Goal: Use online tool/utility: Utilize a website feature to perform a specific function

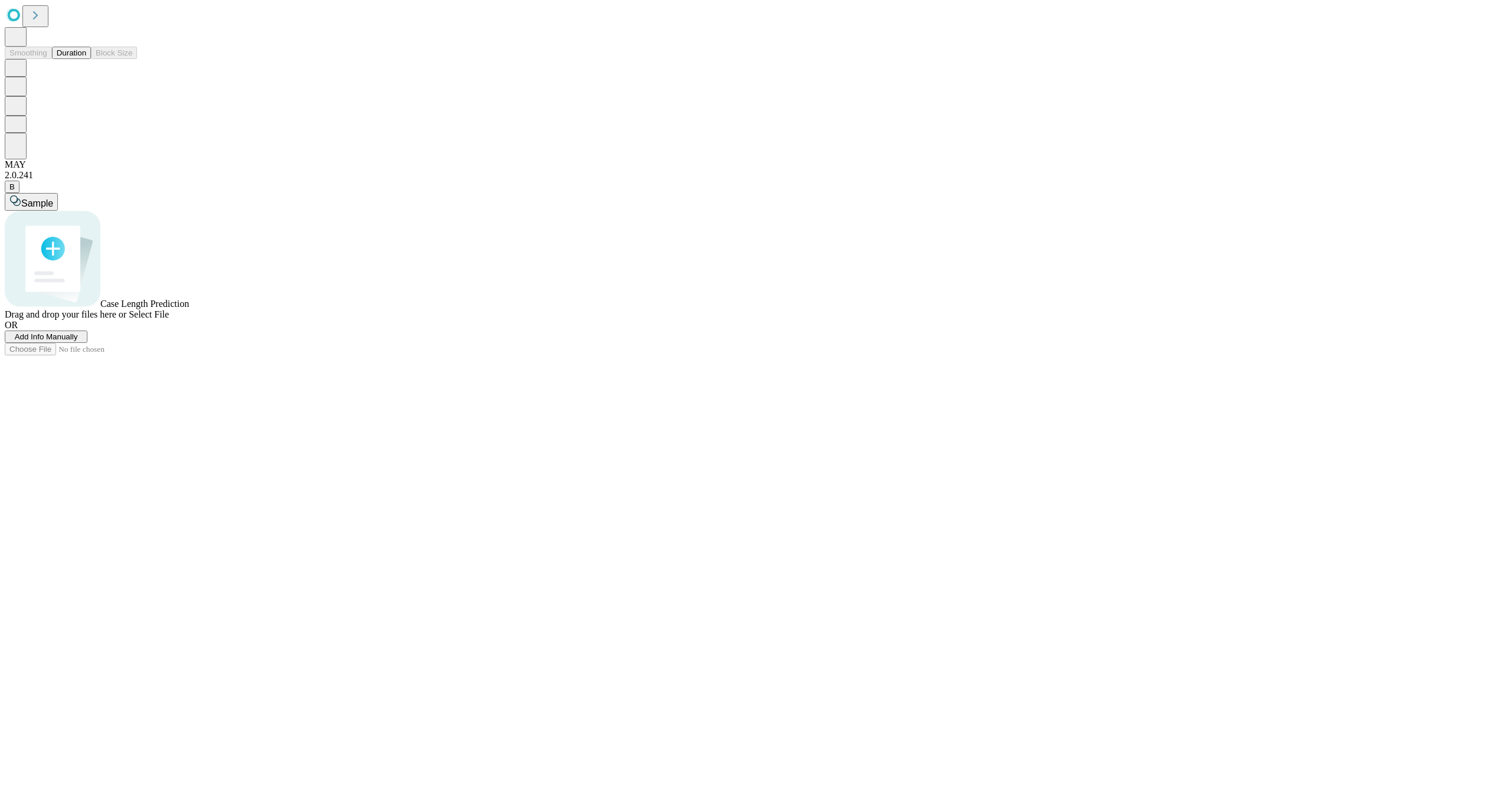
click at [64, 59] on button "Duration" at bounding box center [72, 53] width 39 height 12
click at [78, 329] on span "Add Info Manually" at bounding box center [46, 324] width 63 height 9
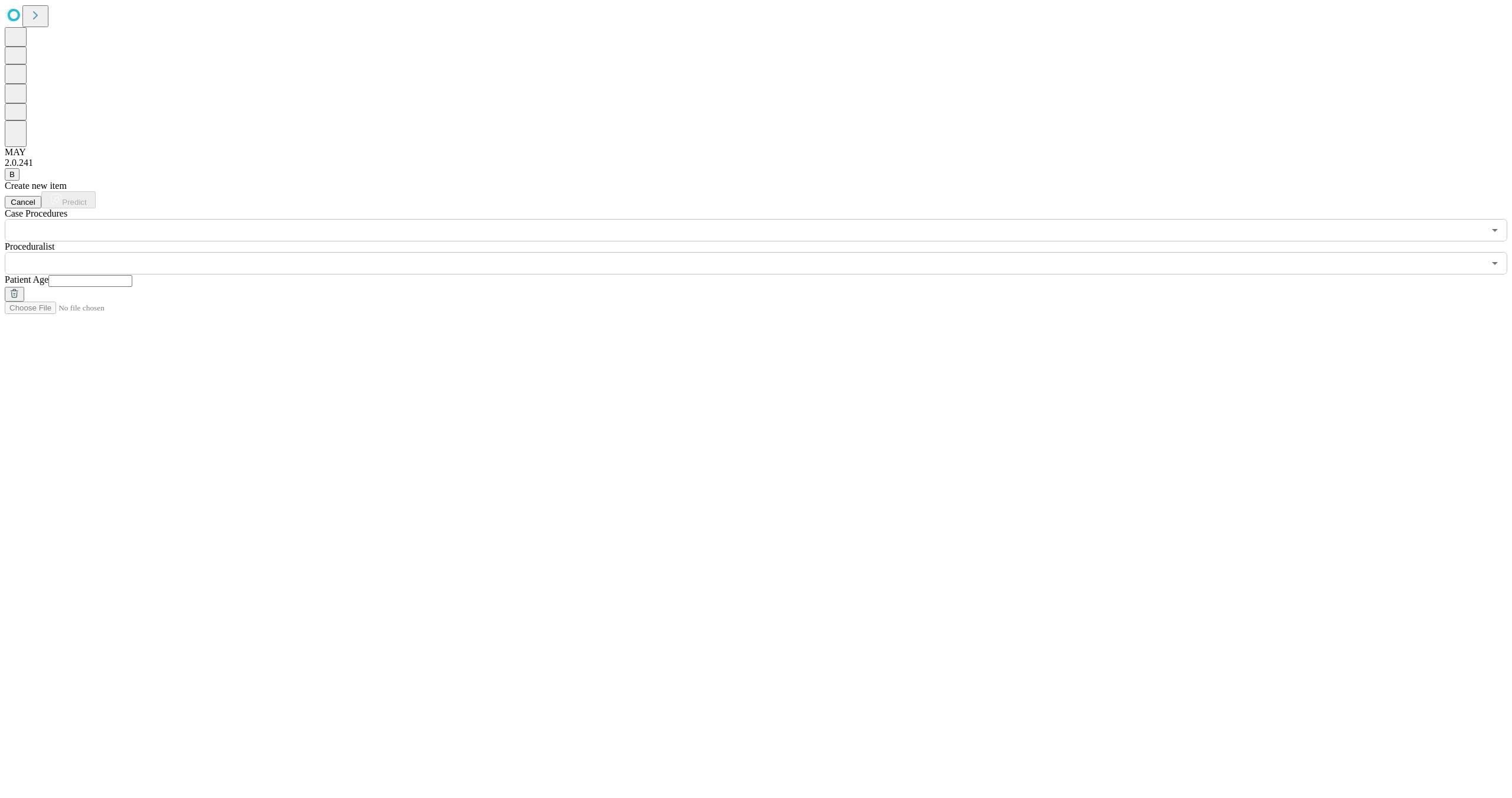
click at [1492, 229] on icon "Open" at bounding box center [1494, 230] width 6 height 3
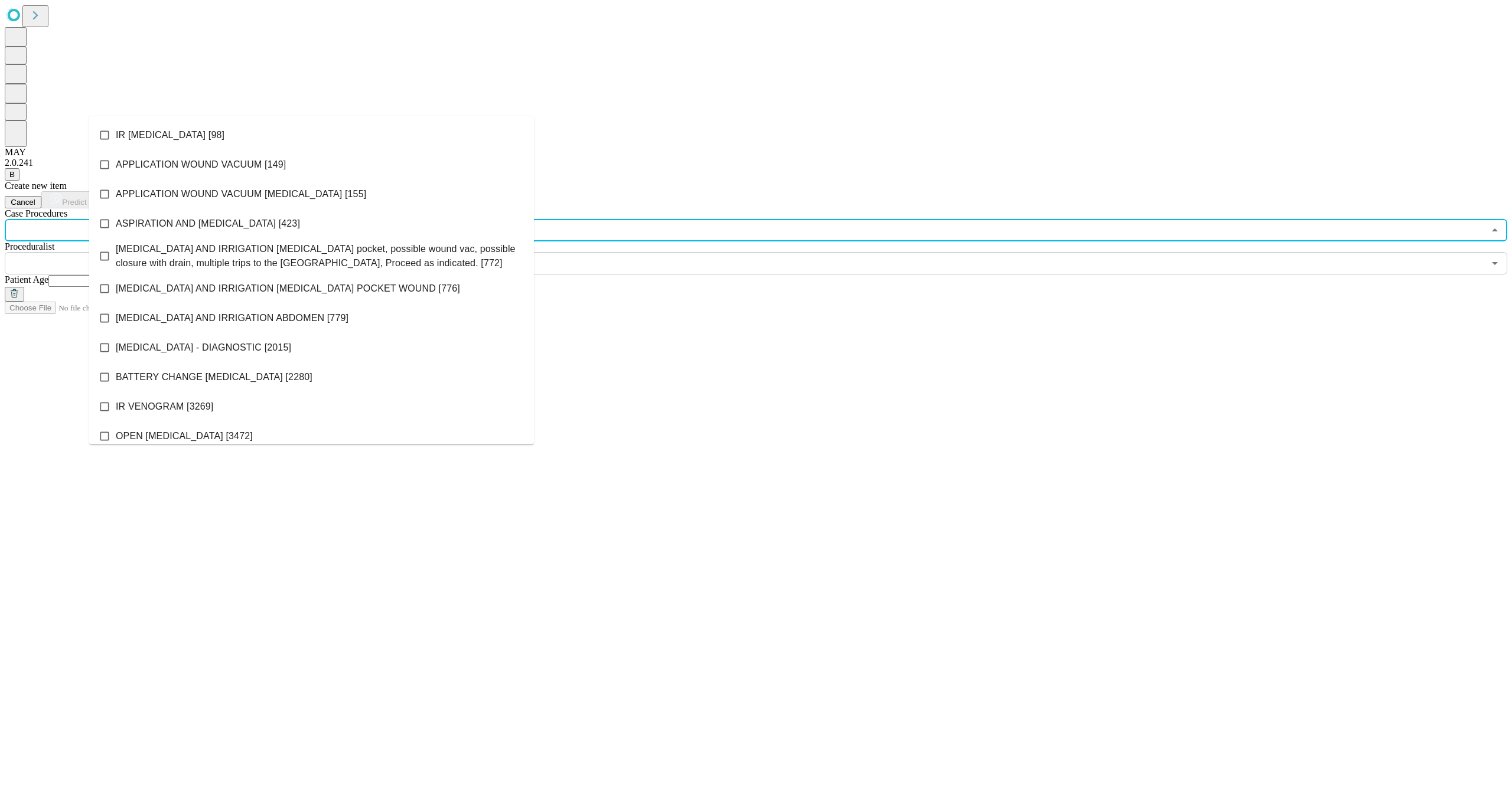
drag, startPoint x: 246, startPoint y: 198, endPoint x: 222, endPoint y: 224, distance: 35.4
click at [246, 198] on span "APPLICATION WOUND VACUUM UPPER EXTREMITY [155]" at bounding box center [241, 194] width 250 height 14
drag, startPoint x: 210, startPoint y: 253, endPoint x: 220, endPoint y: 253, distance: 10.0
click at [210, 253] on span "DEBRIDEMENT AND IRRIGATION pacemaker pocket, possible wound vac, possible closu…" at bounding box center [320, 256] width 409 height 29
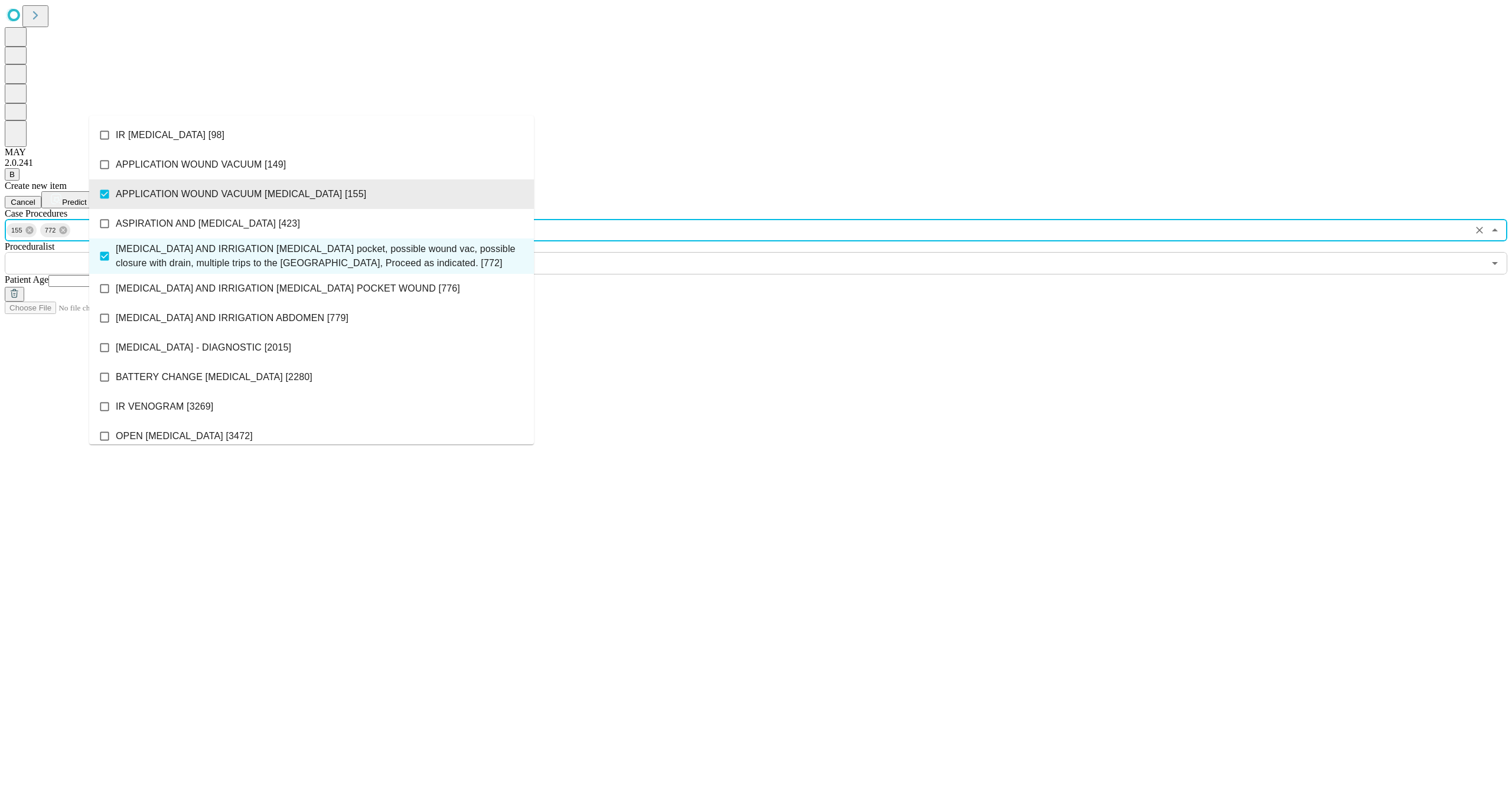
click at [646, 252] on input "text" at bounding box center [744, 263] width 1479 height 23
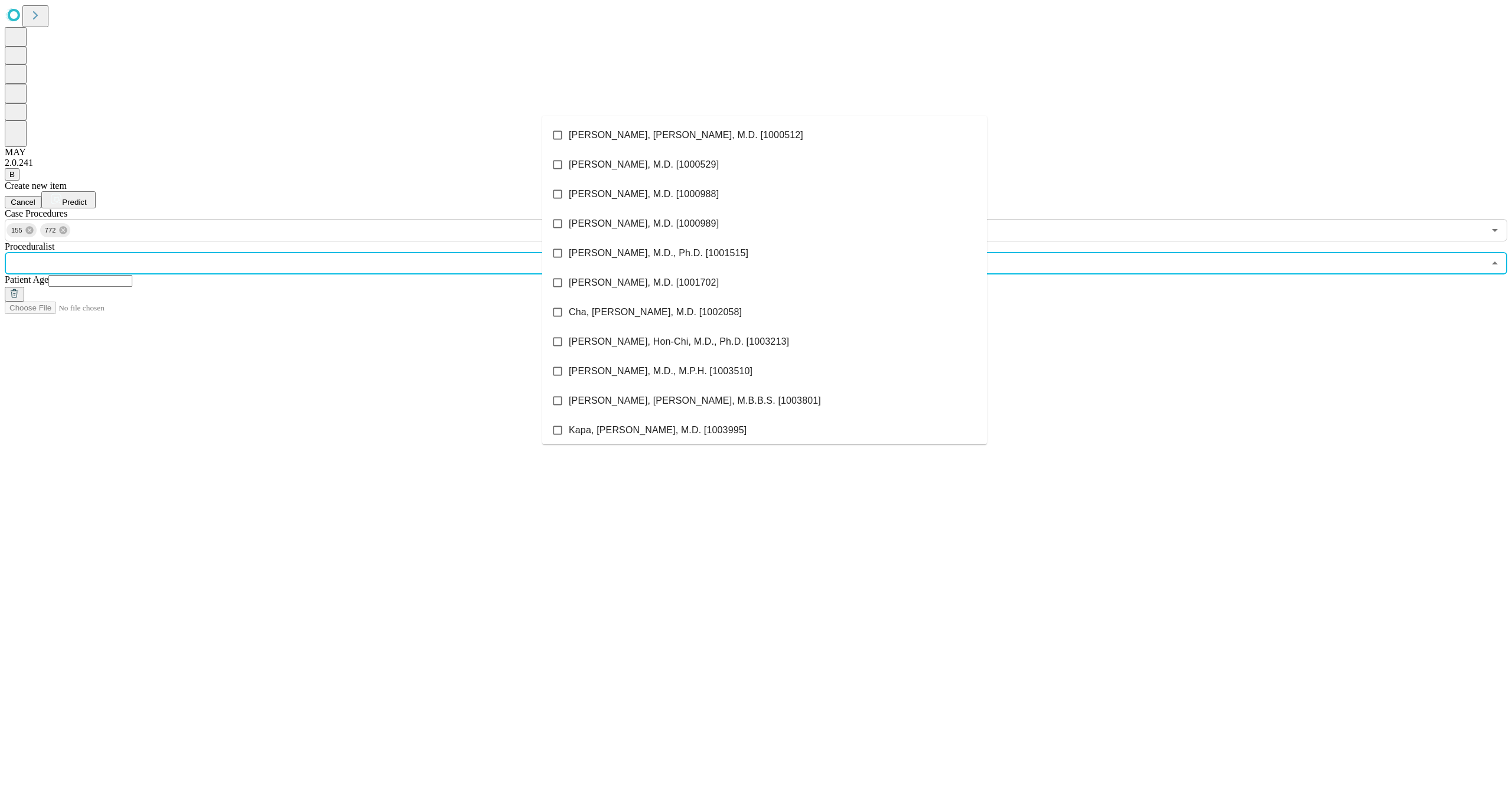
click at [642, 191] on span "Packer, Douglas L, M.D. [1000988]" at bounding box center [644, 194] width 150 height 14
drag, startPoint x: 627, startPoint y: 232, endPoint x: 631, endPoint y: 242, distance: 10.8
click at [629, 233] on li "Friedman, Paul A, M.D. [1000989]" at bounding box center [764, 224] width 445 height 29
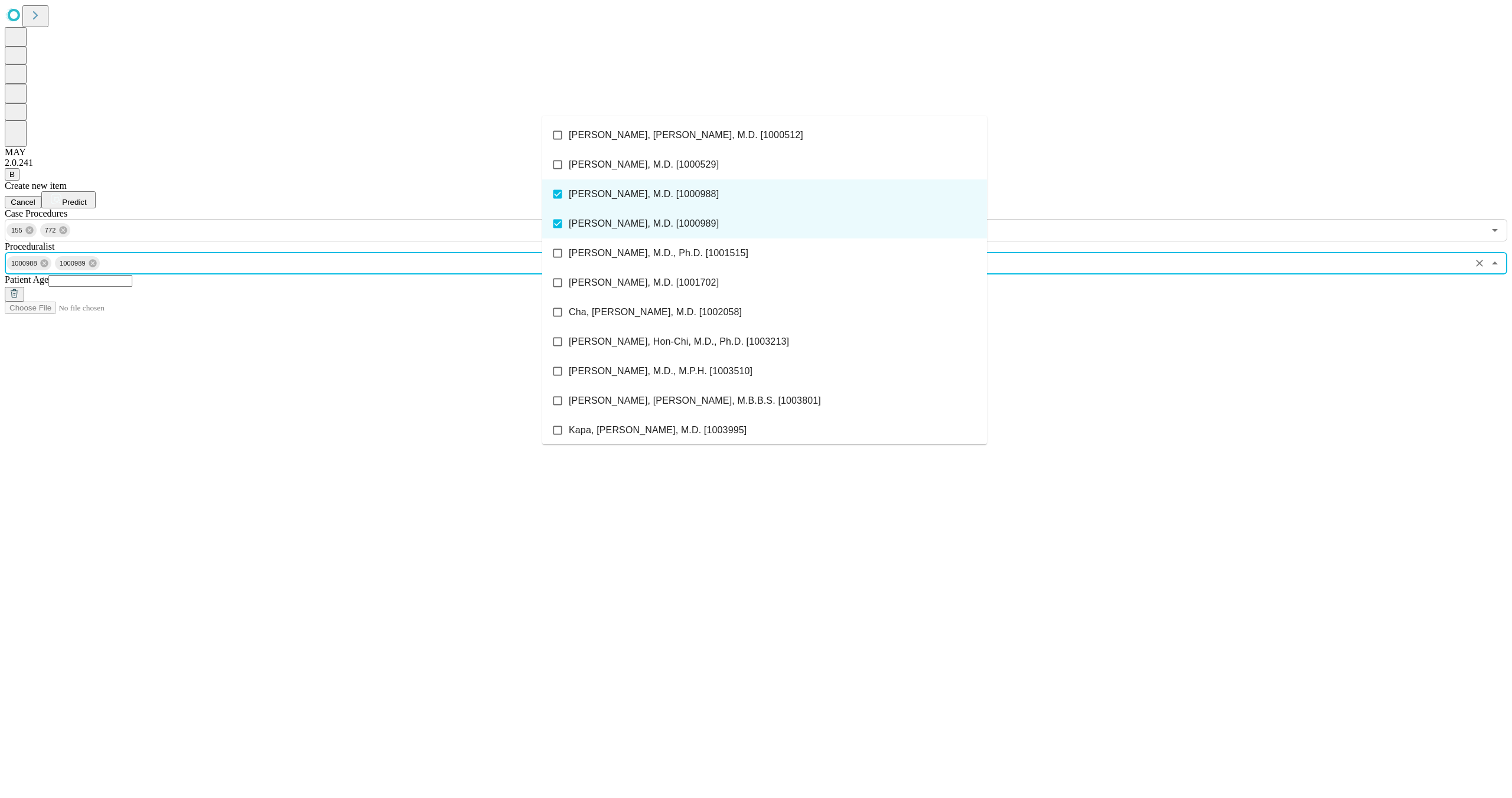
click at [132, 275] on input "text" at bounding box center [90, 281] width 84 height 12
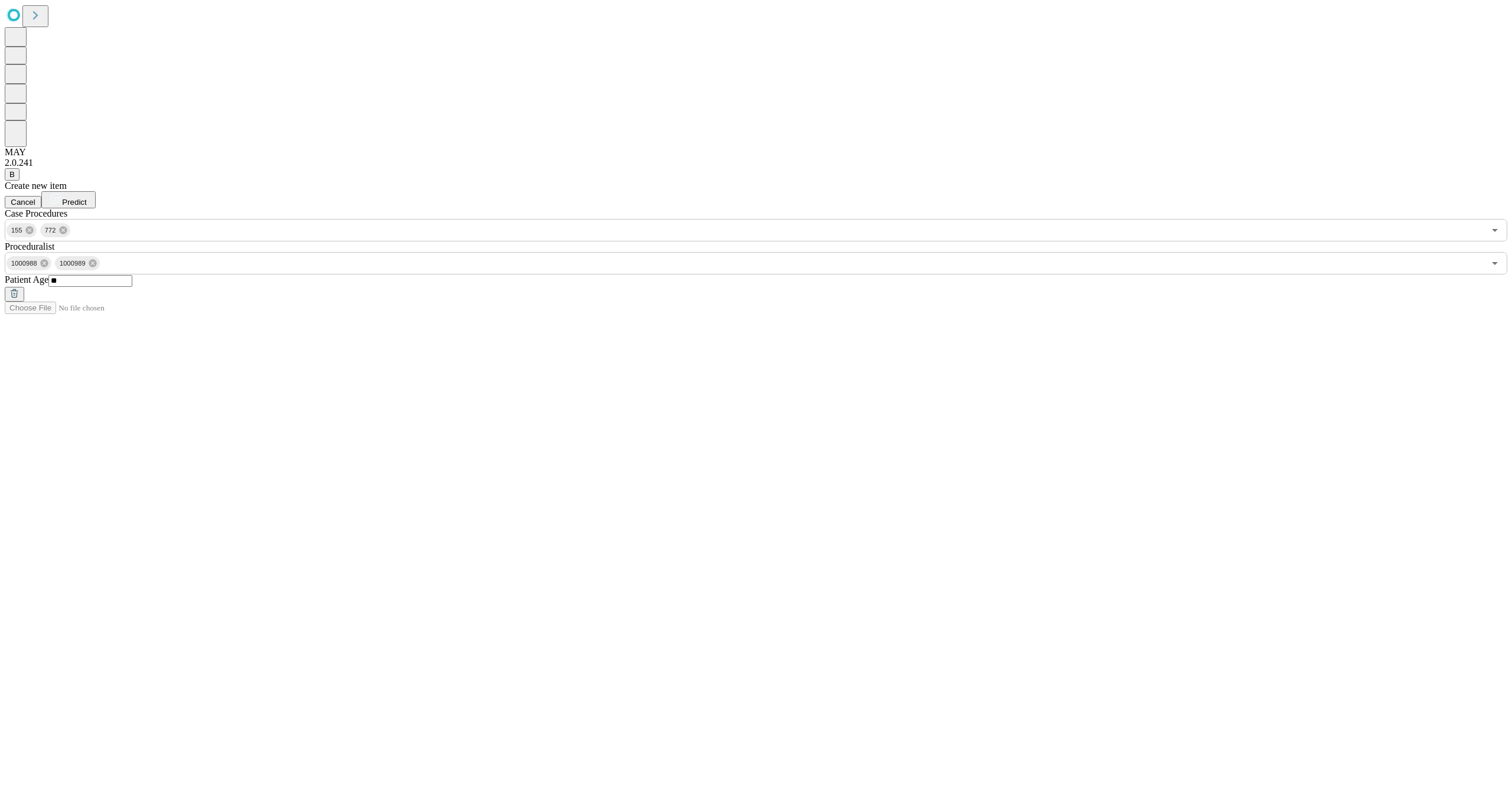
type input "**"
click at [86, 198] on span "Predict" at bounding box center [73, 202] width 24 height 9
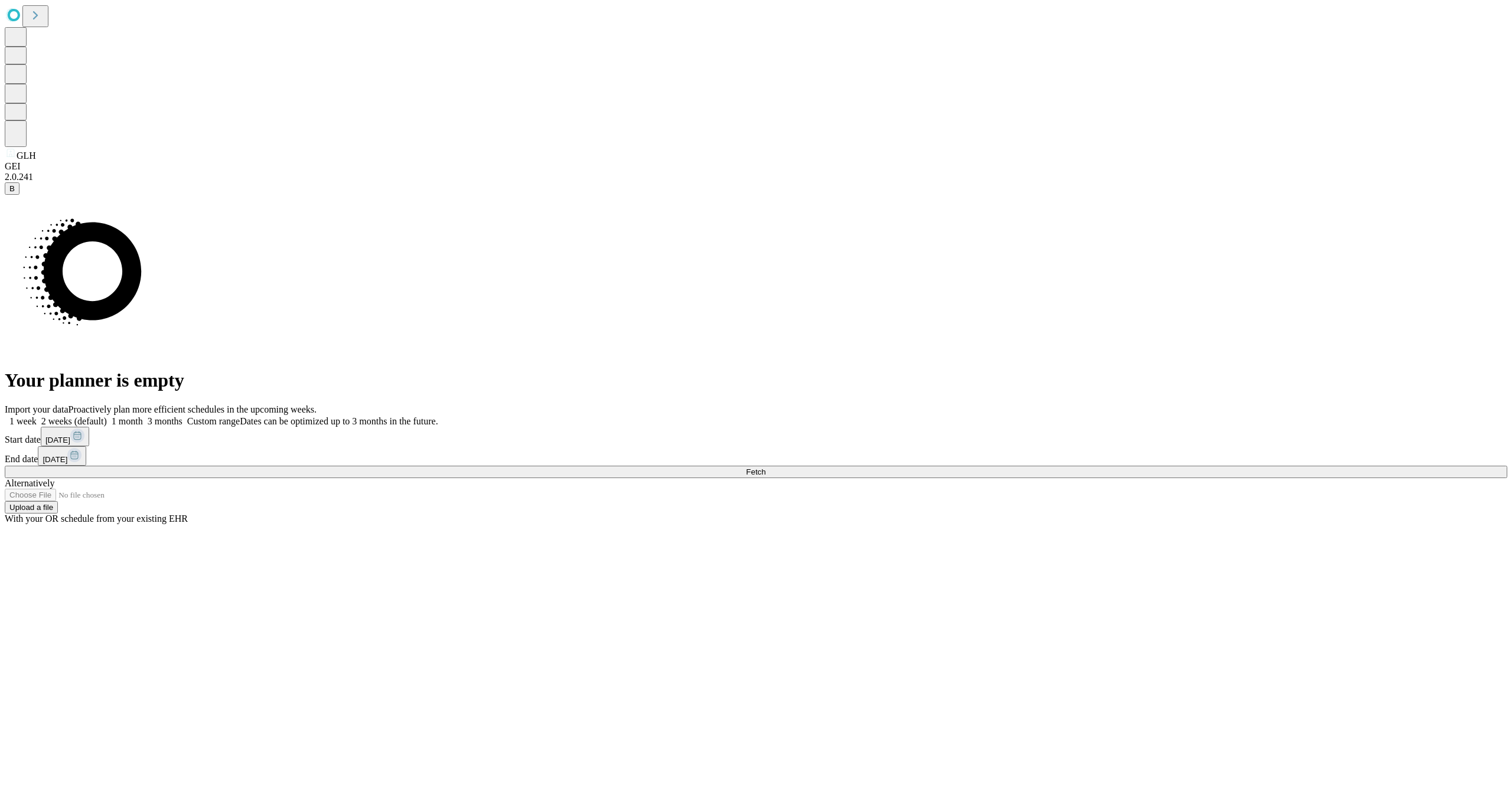
click at [1108, 478] on button "Fetch" at bounding box center [755, 472] width 1502 height 12
